Goal: Task Accomplishment & Management: Manage account settings

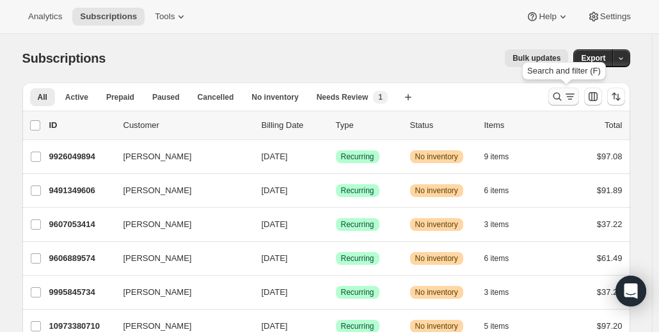
click at [560, 95] on icon "Search and filter results" at bounding box center [557, 96] width 13 height 13
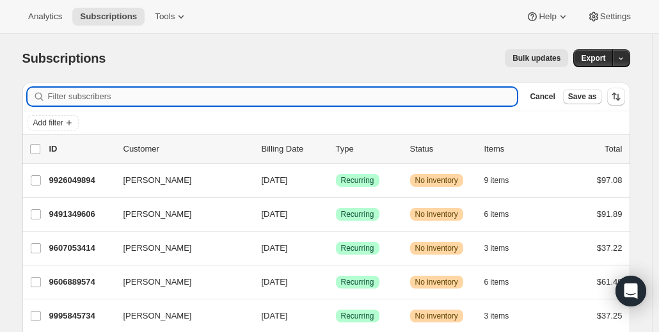
type input "v"
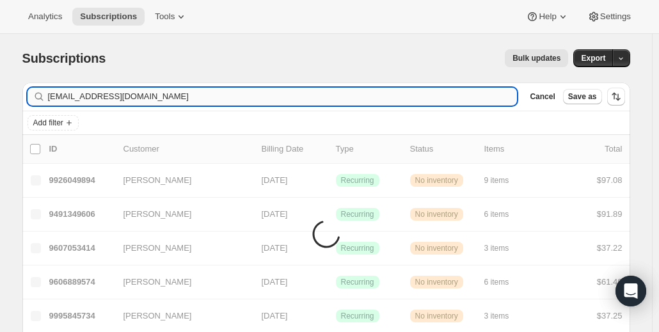
type input "[EMAIL_ADDRESS][DOMAIN_NAME]"
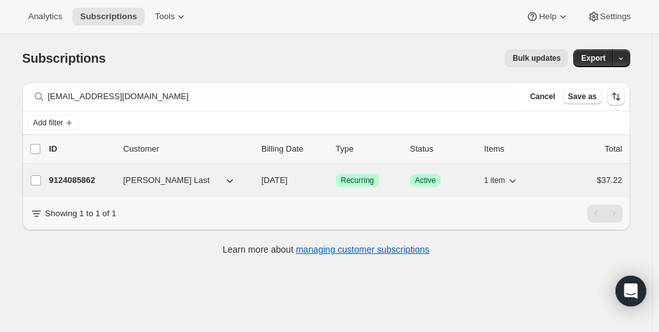
click at [88, 186] on div "9124085862 [PERSON_NAME] Last [DATE] Success Recurring Success Active 1 item $3…" at bounding box center [335, 180] width 573 height 18
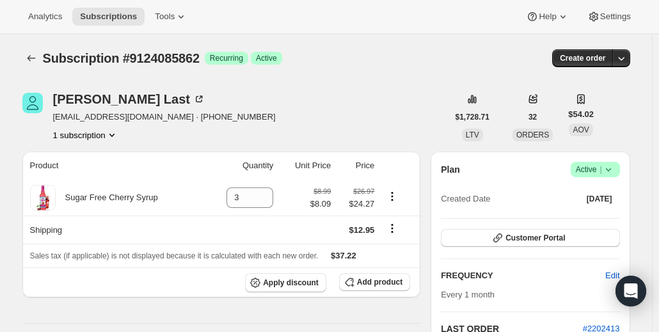
click at [615, 169] on icon at bounding box center [608, 169] width 13 height 13
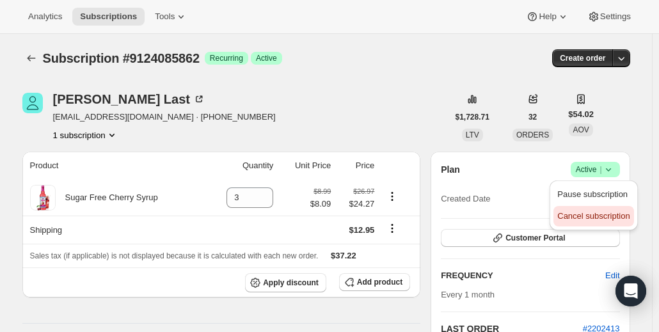
click at [611, 214] on span "Cancel subscription" at bounding box center [593, 216] width 72 height 10
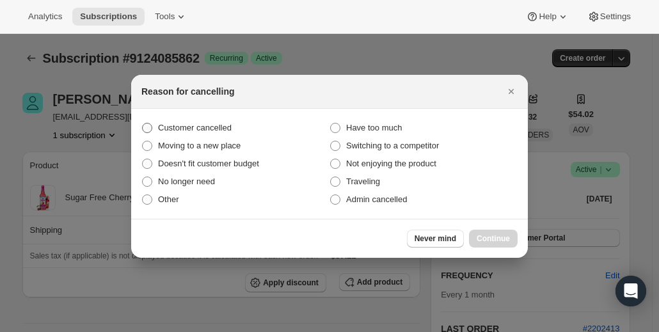
click at [184, 128] on span "Customer cancelled" at bounding box center [195, 128] width 74 height 10
click at [143, 123] on input "Customer cancelled" at bounding box center [142, 123] width 1 height 1
radio input "true"
click at [502, 236] on span "Continue" at bounding box center [492, 238] width 33 height 10
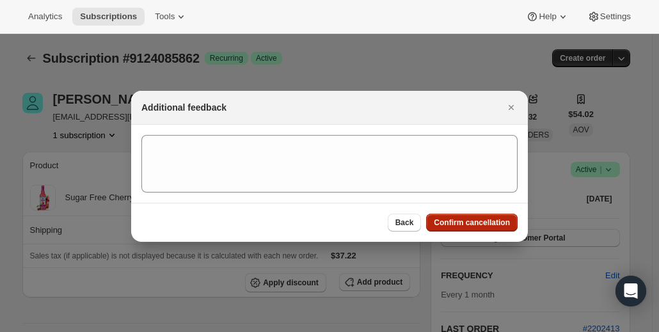
click at [487, 222] on span "Confirm cancellation" at bounding box center [472, 222] width 76 height 10
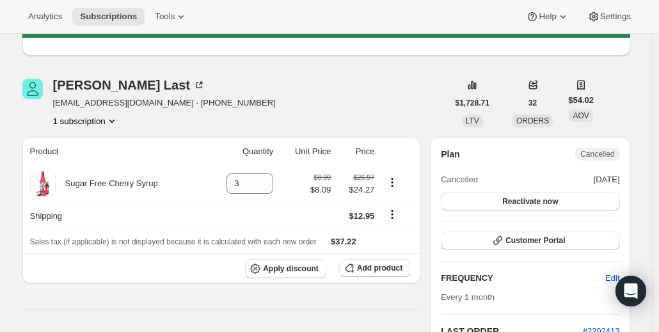
scroll to position [64, 0]
